Goal: Find specific page/section: Find specific page/section

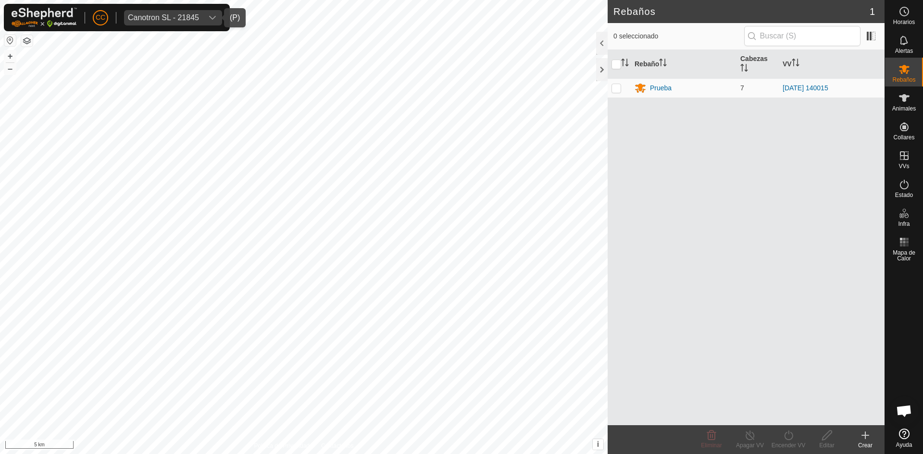
click at [171, 14] on div "Canotron SL - 21845" at bounding box center [163, 18] width 71 height 8
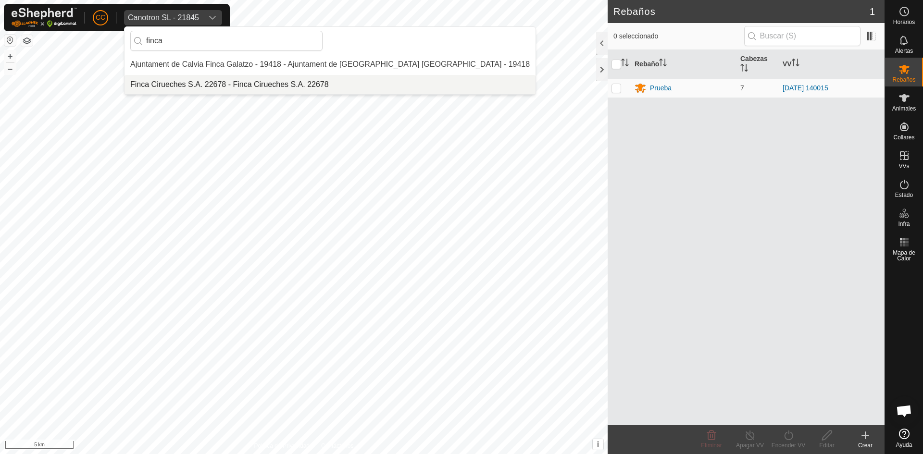
type input "finca"
click at [166, 79] on li "Finca Cirueches S.A. 22678 - Finca Cirueches S.A. 22678" at bounding box center [330, 84] width 411 height 19
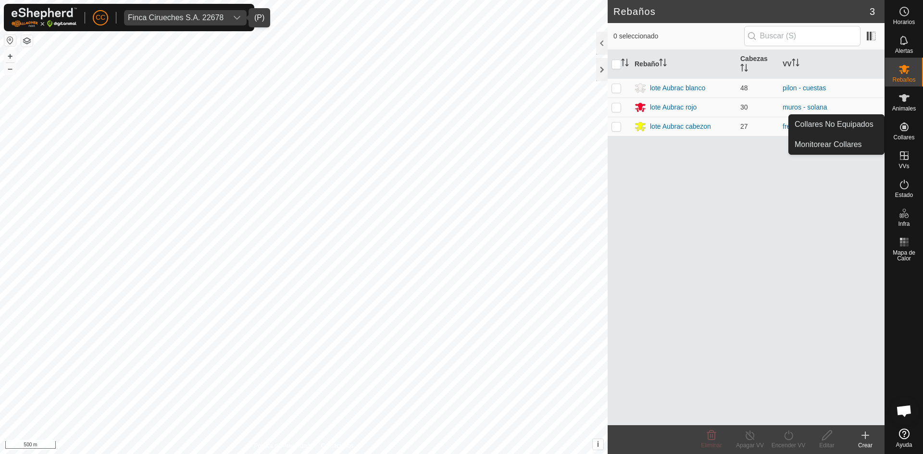
click at [870, 123] on link "Collares No Equipados" at bounding box center [836, 124] width 95 height 19
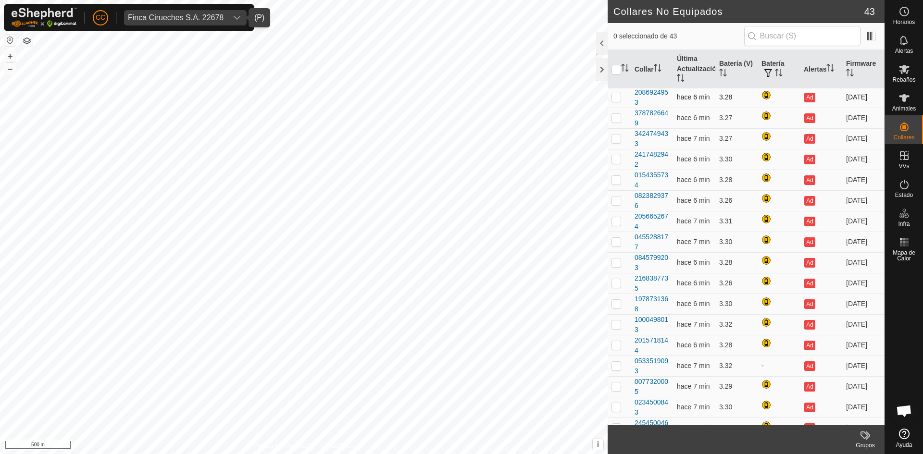
scroll to position [154, 0]
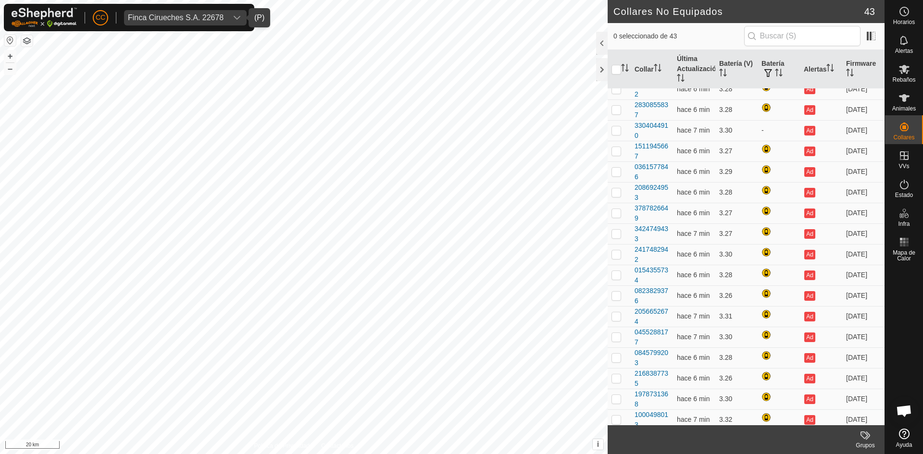
click at [187, 18] on div "Finca Cirueches S.A. 22678" at bounding box center [176, 18] width 96 height 8
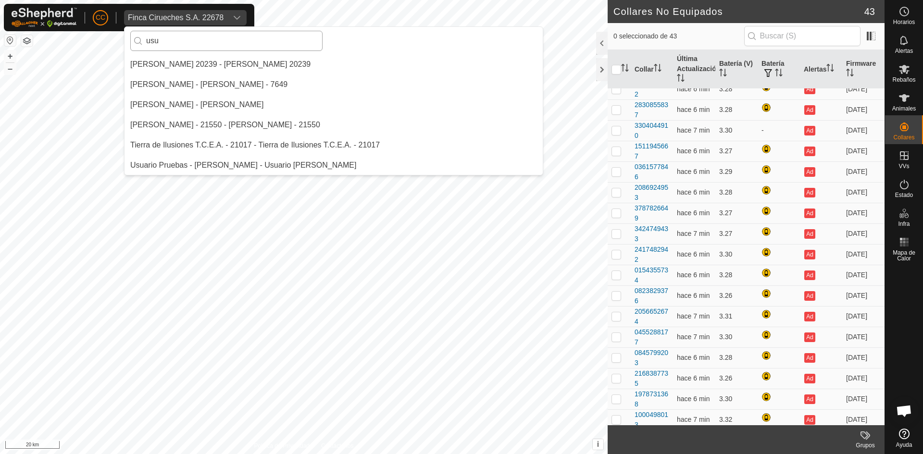
scroll to position [0, 0]
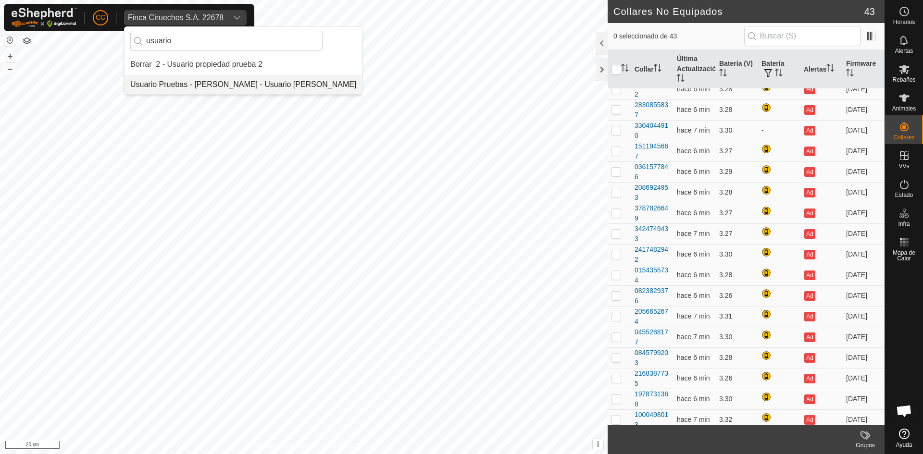
type input "usuario"
click at [220, 80] on li "Usuario Pruebas - [PERSON_NAME] - Usuario [PERSON_NAME]" at bounding box center [244, 84] width 238 height 19
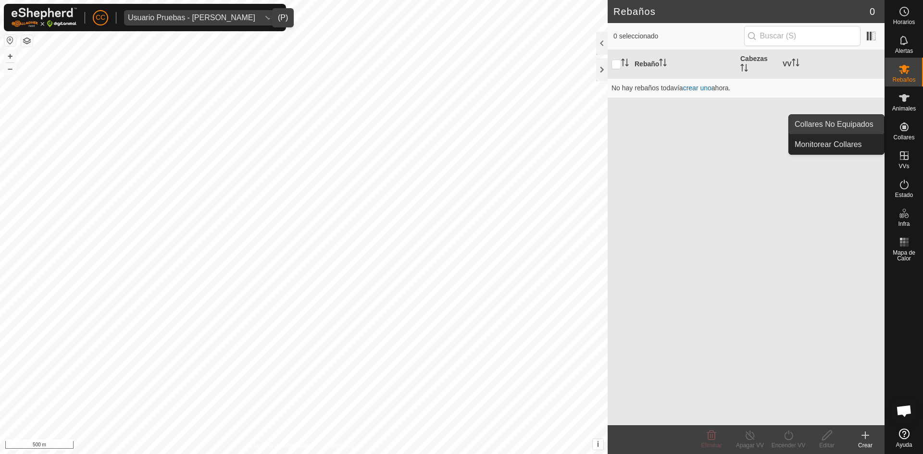
drag, startPoint x: 882, startPoint y: 126, endPoint x: 853, endPoint y: 122, distance: 29.7
click at [853, 122] on link "Collares No Equipados" at bounding box center [836, 124] width 95 height 19
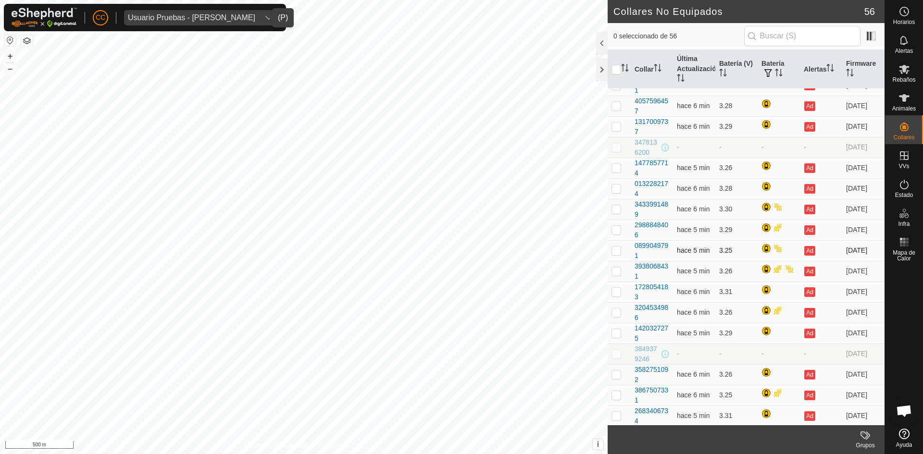
scroll to position [847, 0]
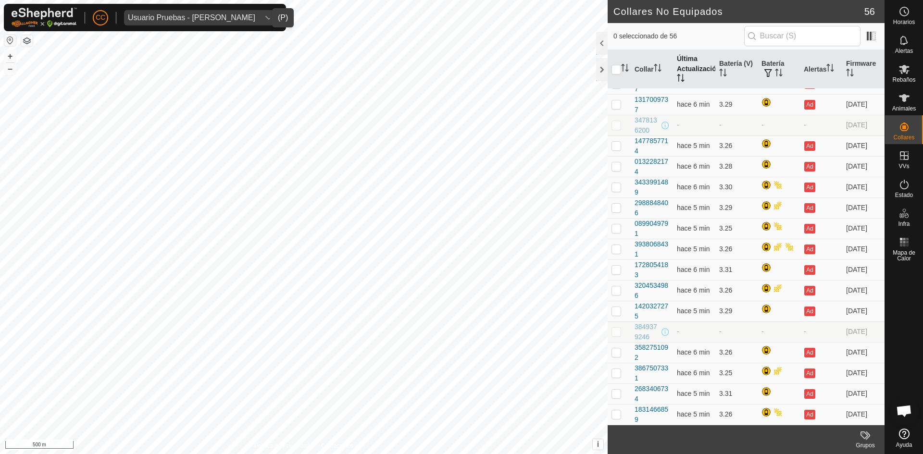
click at [692, 72] on th "Última Actualización" at bounding box center [694, 69] width 42 height 39
